Goal: Check status: Check status

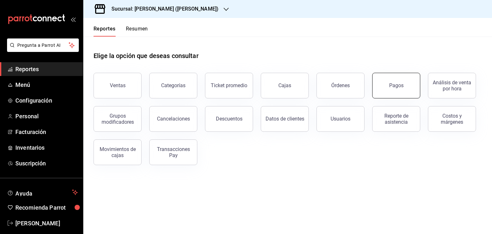
click at [410, 89] on button "Pagos" at bounding box center [396, 86] width 48 height 26
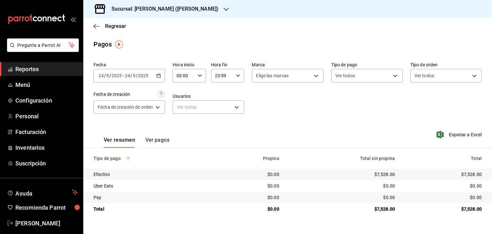
click at [58, 72] on span "Reportes" at bounding box center [46, 69] width 62 height 9
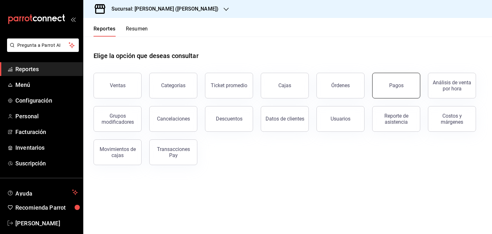
click at [384, 82] on button "Pagos" at bounding box center [396, 86] width 48 height 26
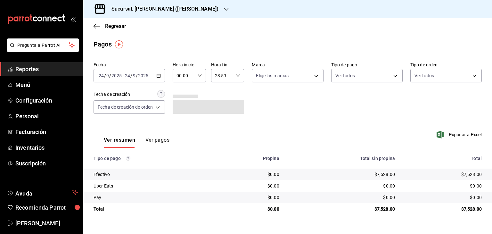
click at [160, 74] on icon "button" at bounding box center [158, 75] width 4 height 4
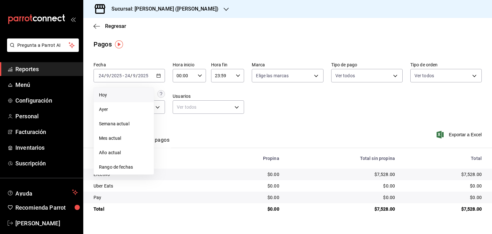
click at [124, 94] on span "Hoy" at bounding box center [124, 95] width 50 height 7
